Goal: Transaction & Acquisition: Purchase product/service

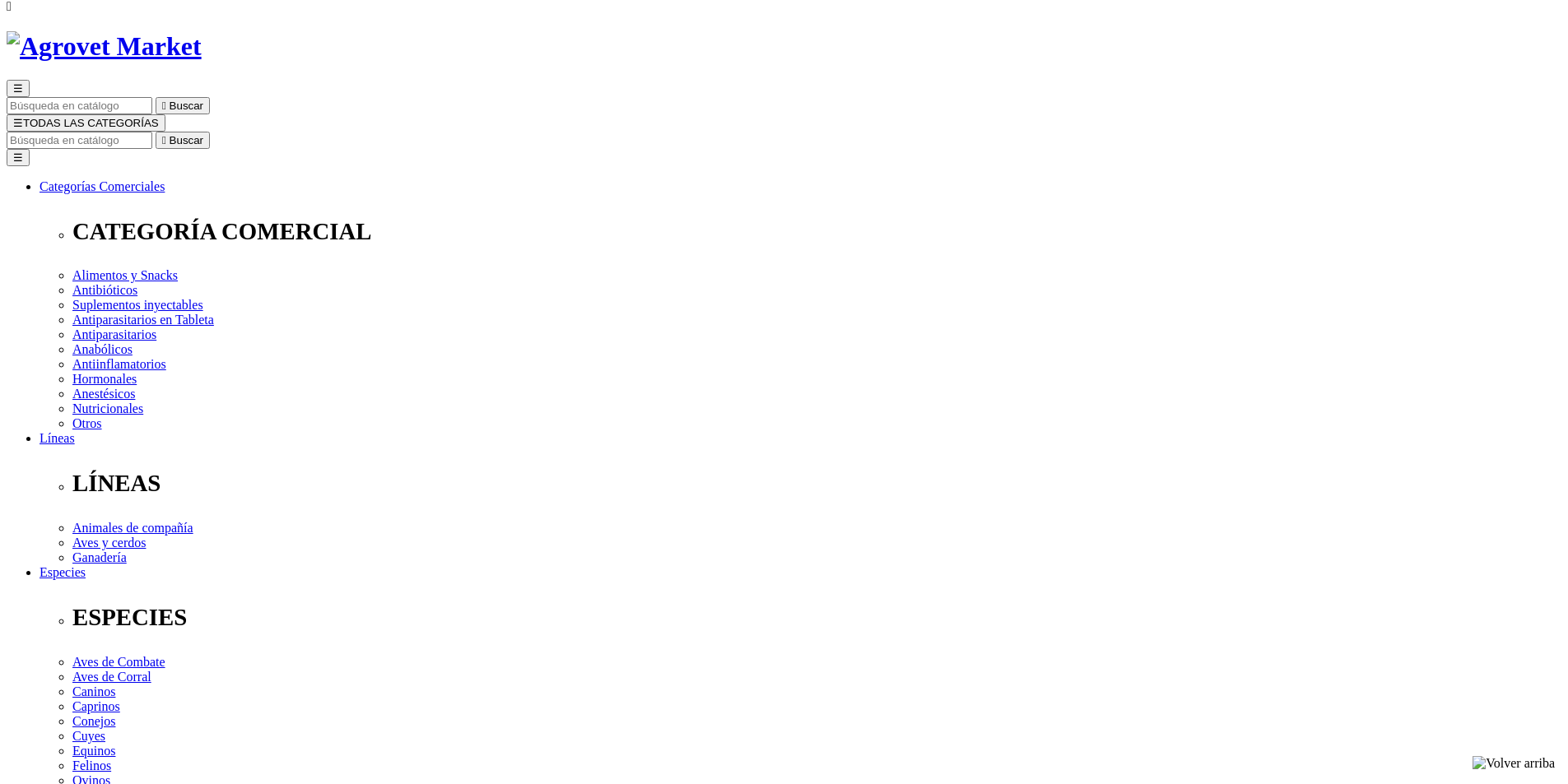
scroll to position [82, 0]
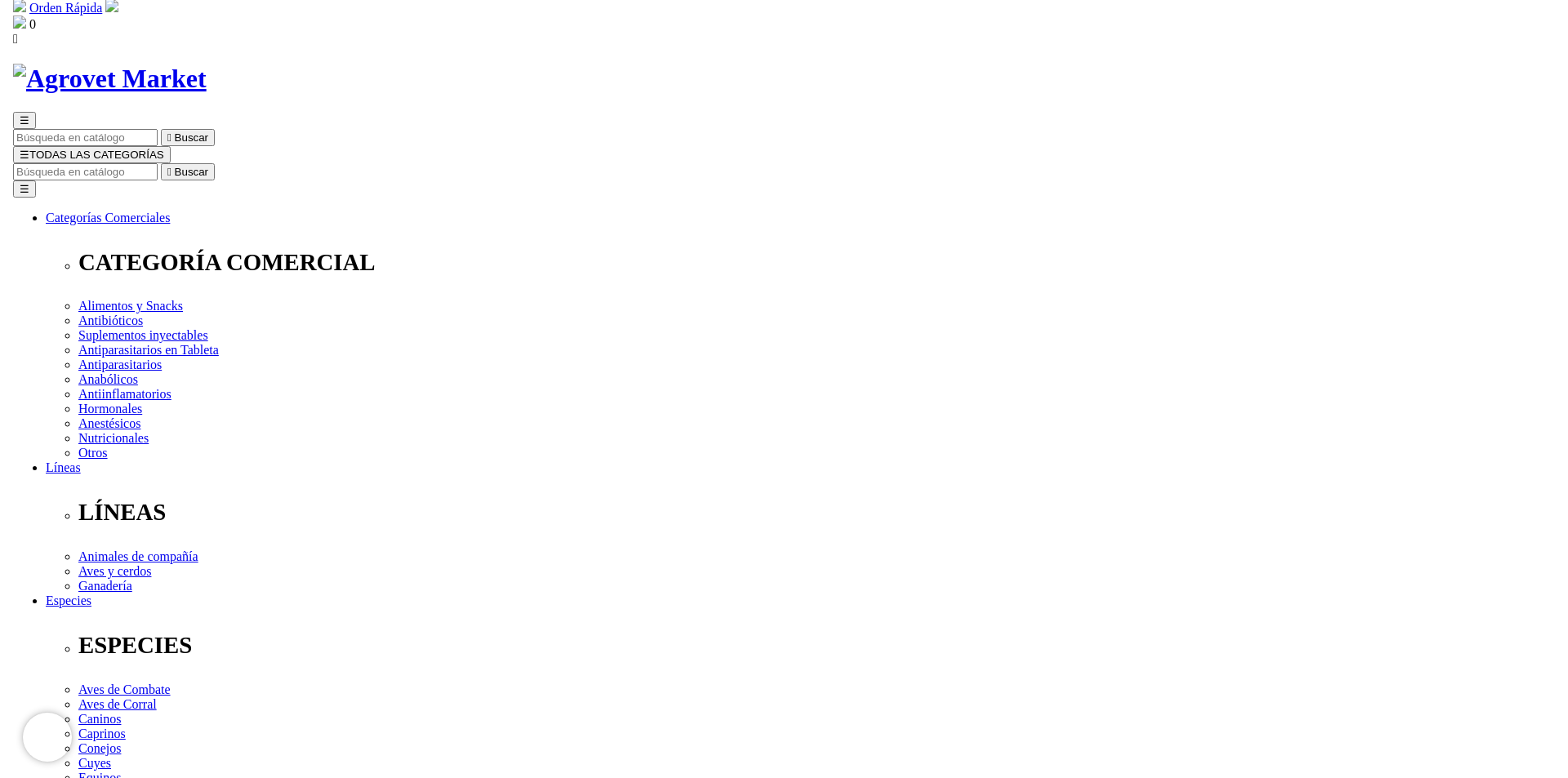
scroll to position [0, 0]
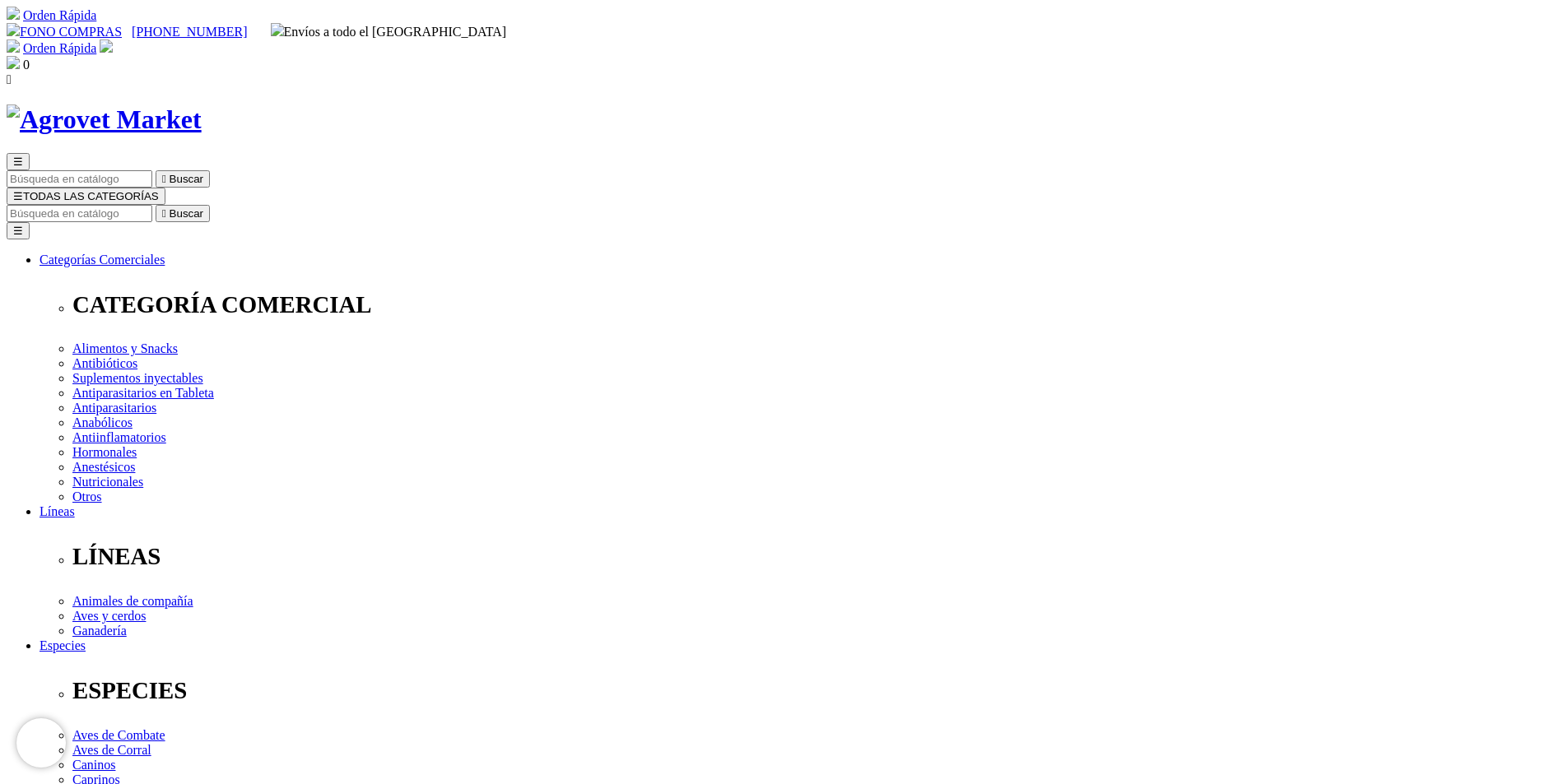
click at [165, 187] on button "☰ TODAS LAS CATEGORÍAS" at bounding box center [86, 196] width 159 height 17
drag, startPoint x: 109, startPoint y: 18, endPoint x: 69, endPoint y: 132, distance: 120.8
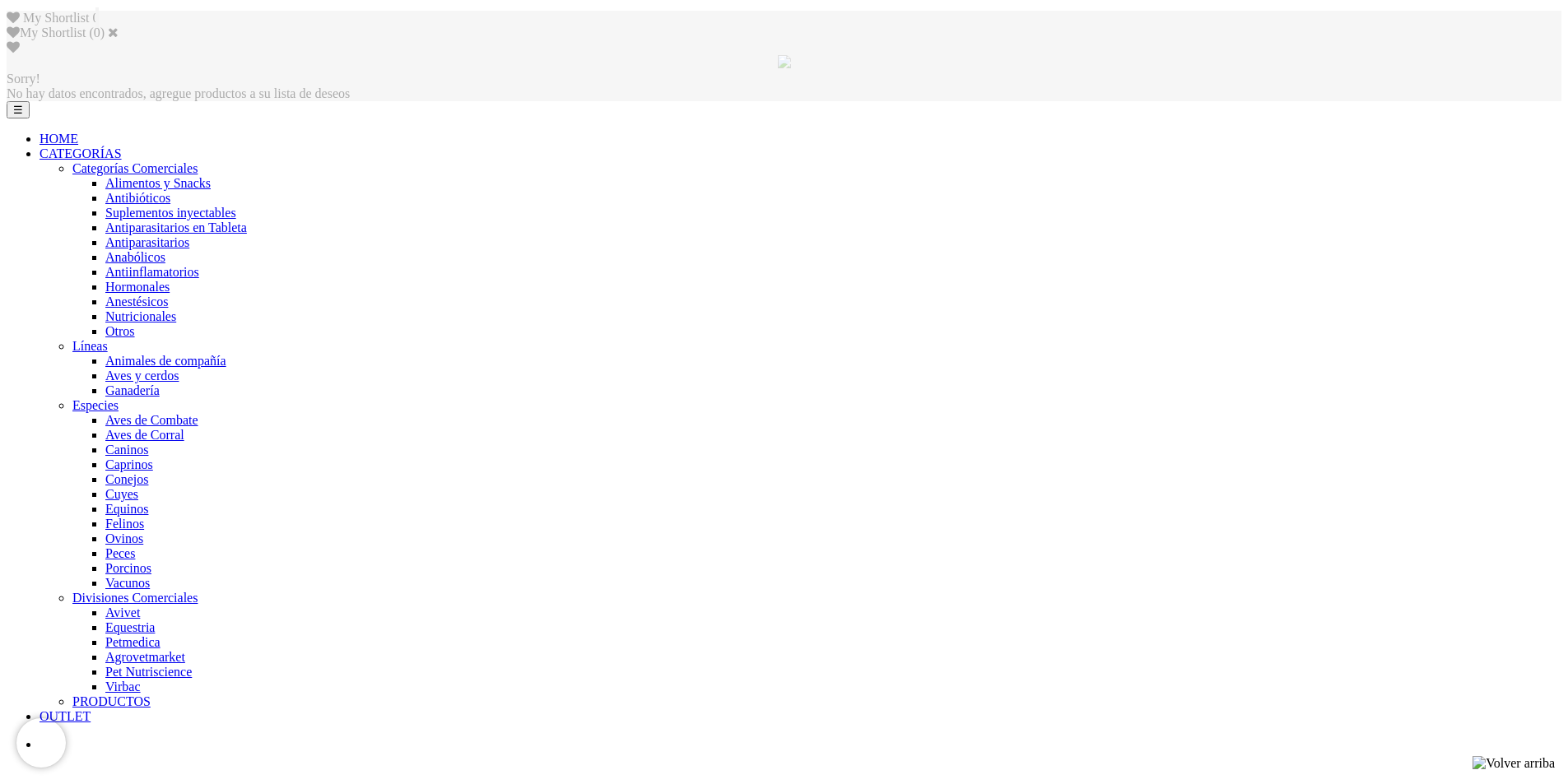
scroll to position [757, 0]
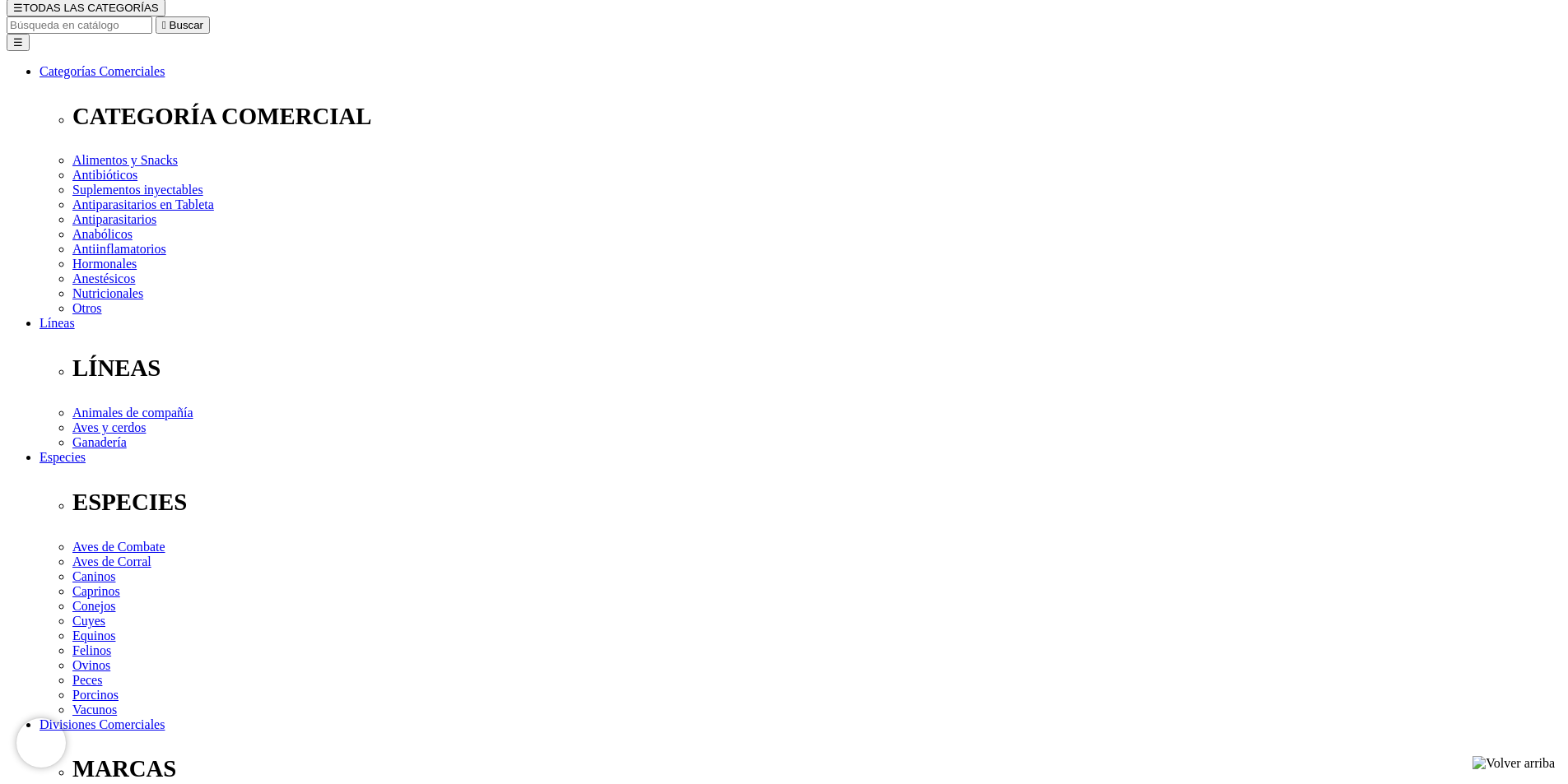
scroll to position [165, 0]
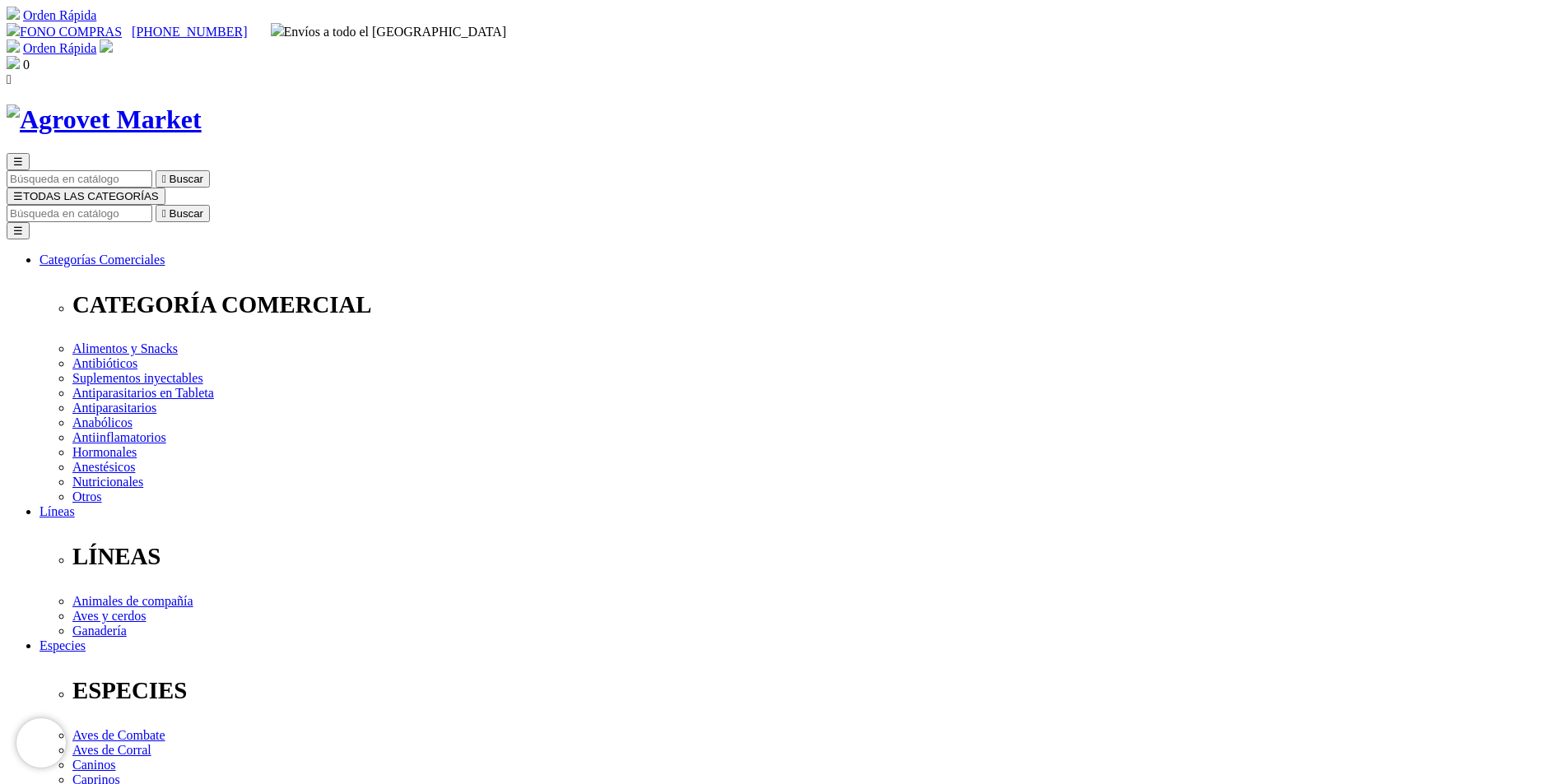
checkbox input "true"
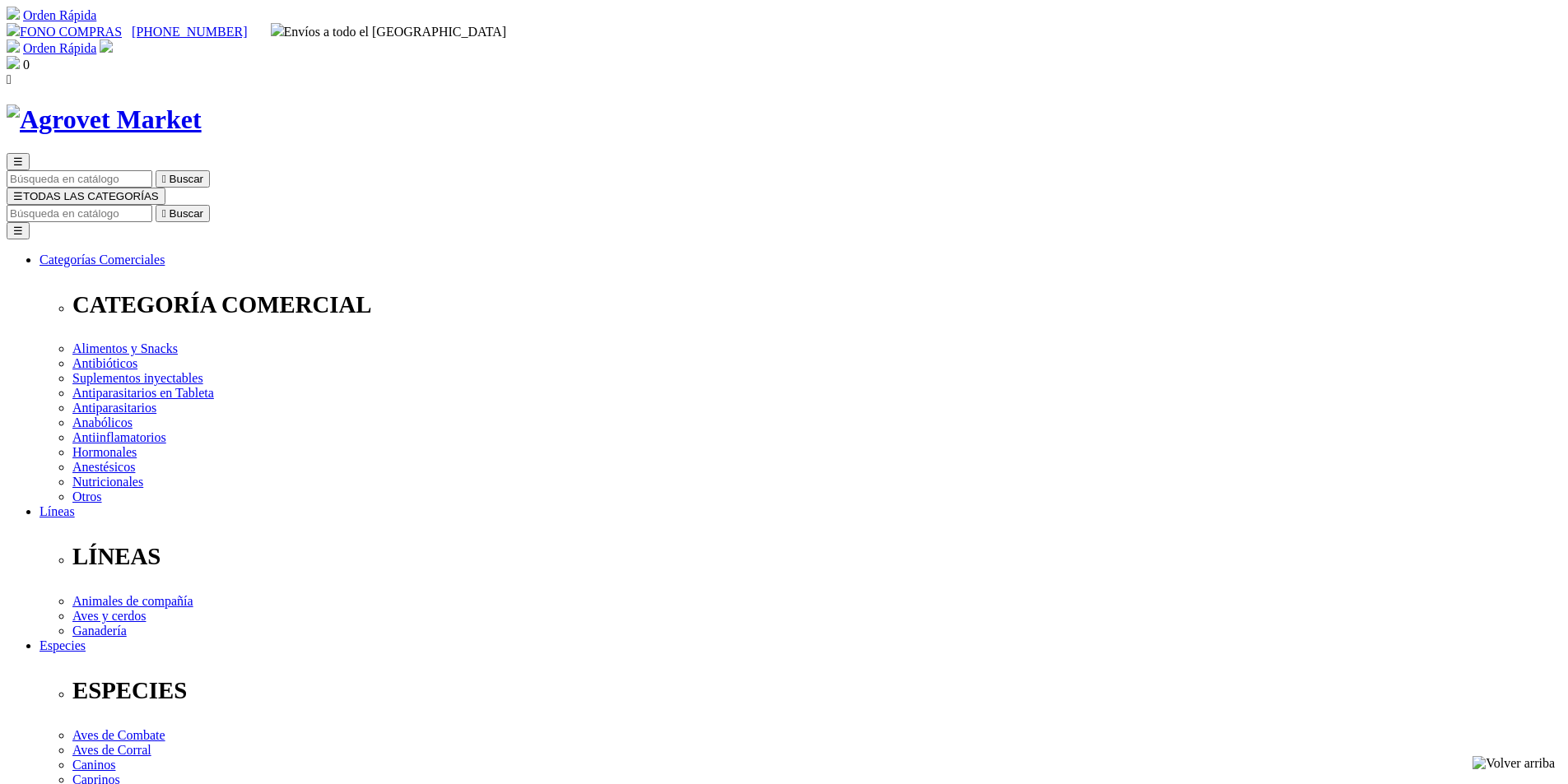
click at [153, 205] on input "Buscar" at bounding box center [79, 213] width 146 height 17
type input "ketamina"
click at [249, 205] on button " Buscar" at bounding box center [276, 213] width 54 height 17
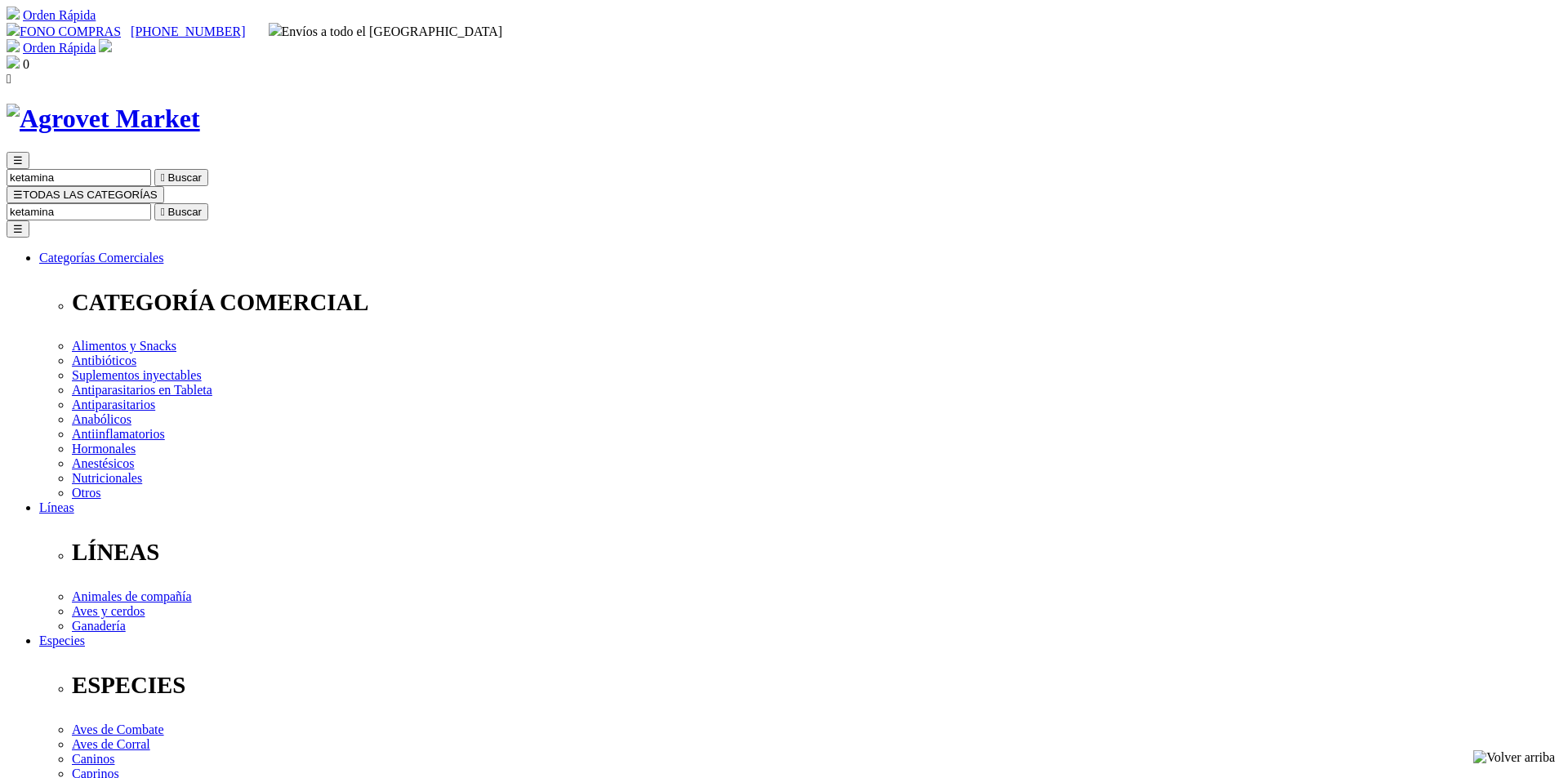
click at [151, 203] on input "ketamina" at bounding box center [79, 212] width 145 height 17
type input "k"
type input "dormi"
click at [475, 203] on button " Buscar" at bounding box center [502, 212] width 54 height 17
click at [151, 203] on input "dormi" at bounding box center [79, 212] width 145 height 17
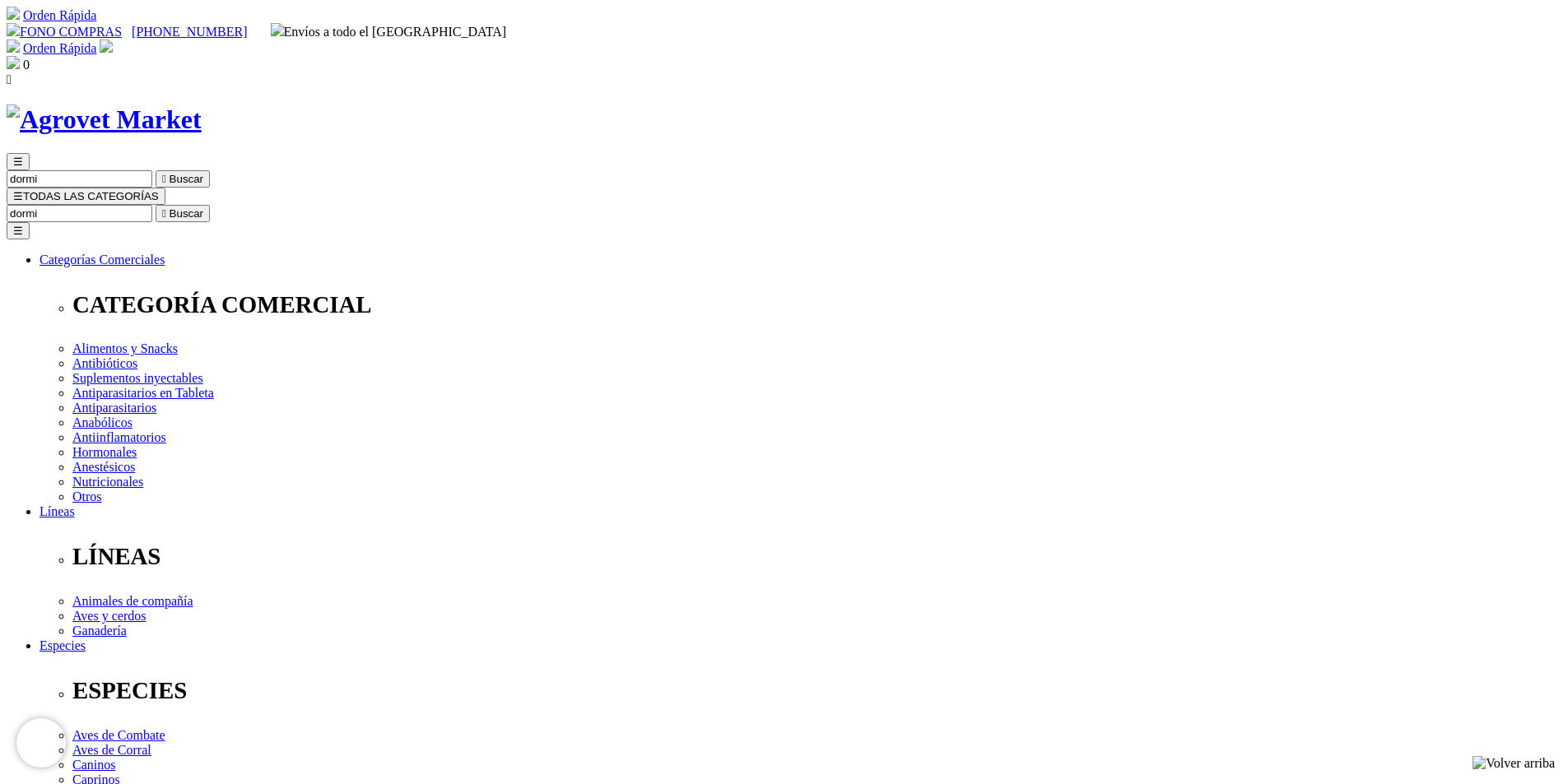
click at [153, 205] on input "dormi" at bounding box center [79, 213] width 146 height 17
type input "tgi"
click at [249, 205] on button " Buscar" at bounding box center [276, 213] width 54 height 17
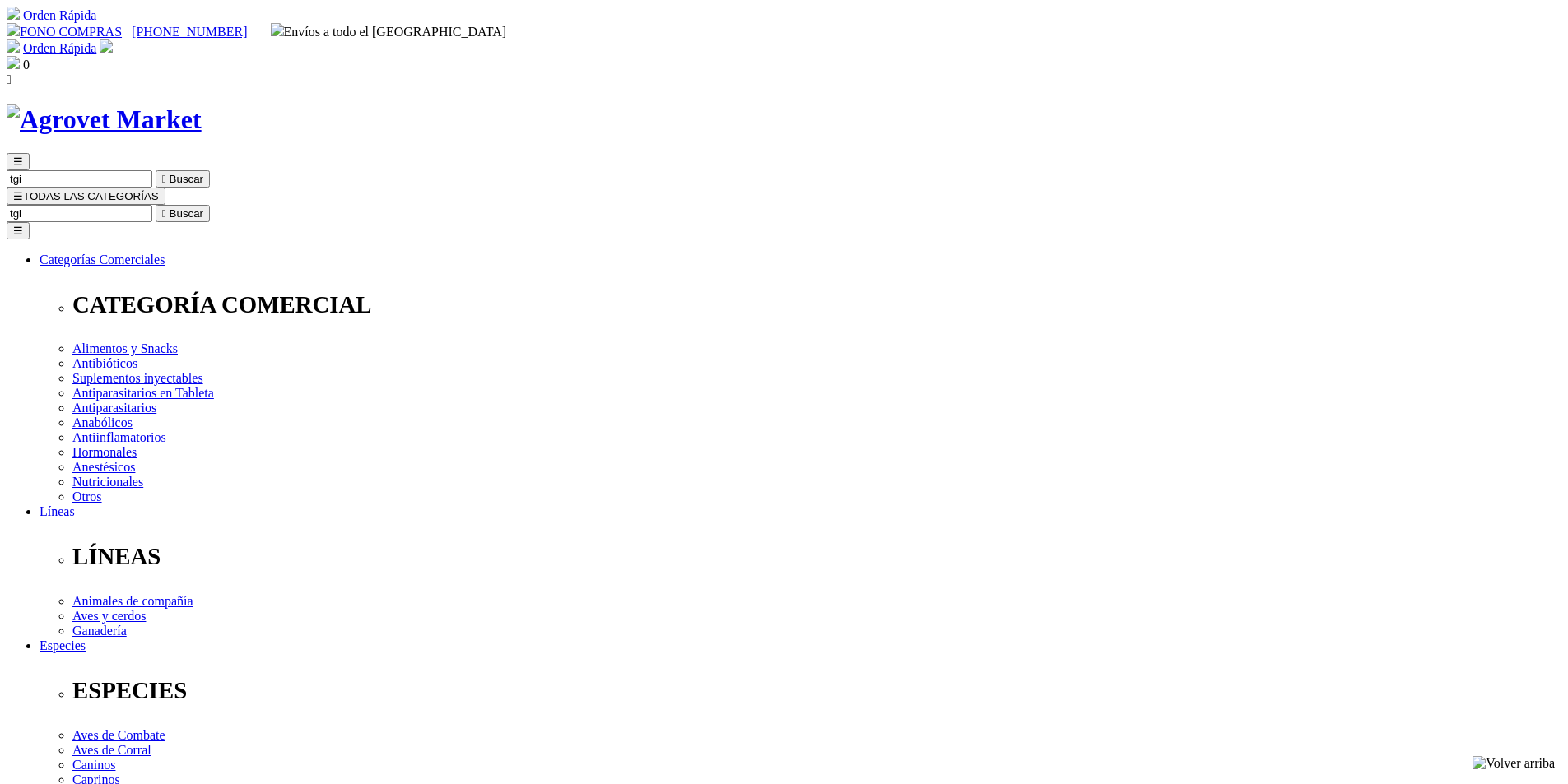
click at [166, 208] on icon "" at bounding box center [164, 213] width 4 height 13
click at [153, 205] on input "tgi" at bounding box center [79, 213] width 146 height 17
type input "t"
type input "T61"
click at [249, 205] on button " Buscar" at bounding box center [276, 213] width 54 height 17
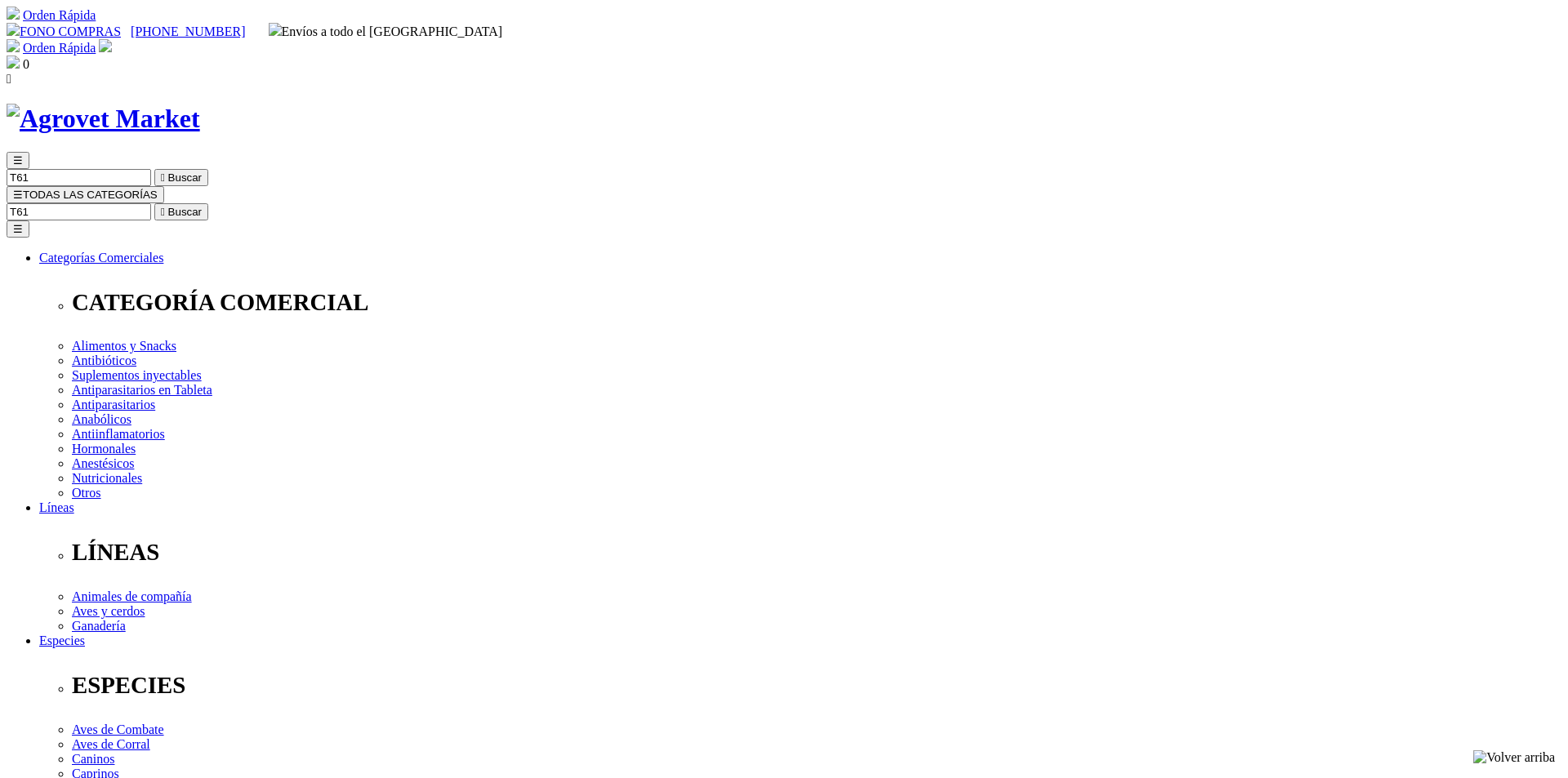
click at [208, 203] on button " Buscar" at bounding box center [181, 212] width 54 height 17
click at [151, 203] on input "T61" at bounding box center [79, 212] width 145 height 17
type input "ketaxly"
click at [247, 203] on button " Buscar" at bounding box center [274, 212] width 54 height 17
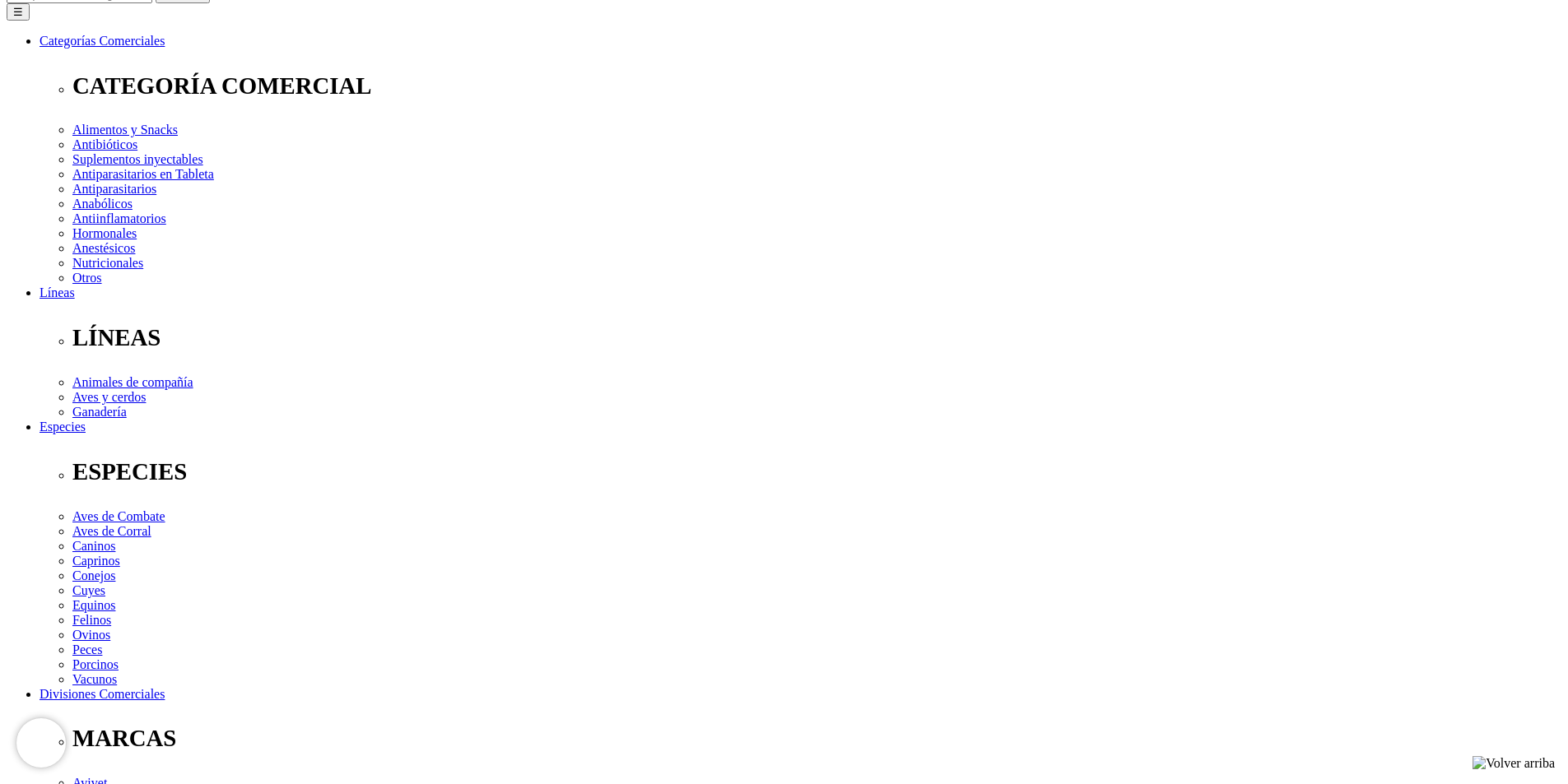
scroll to position [82, 0]
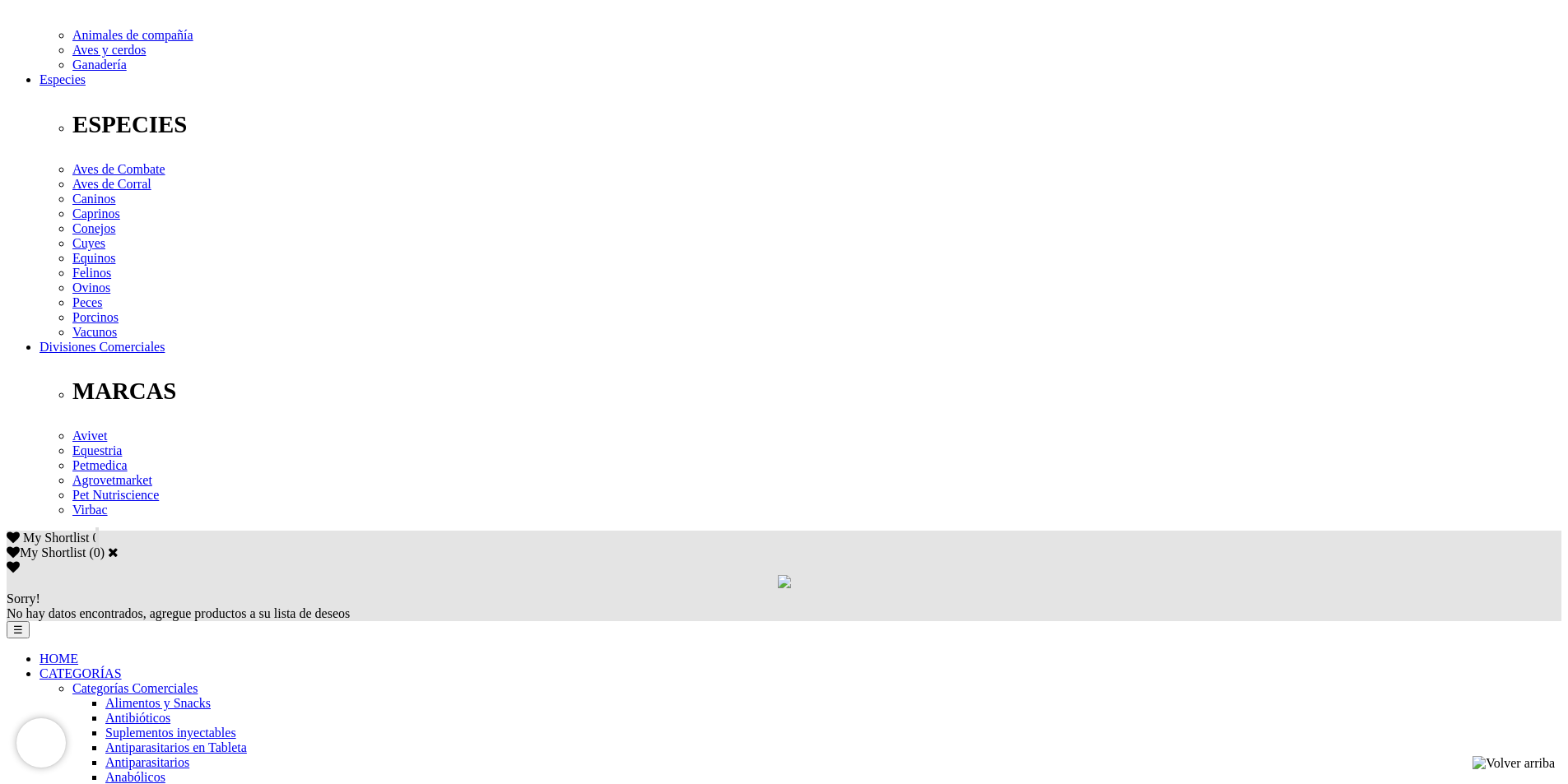
scroll to position [576, 0]
